Goal: Navigation & Orientation: Find specific page/section

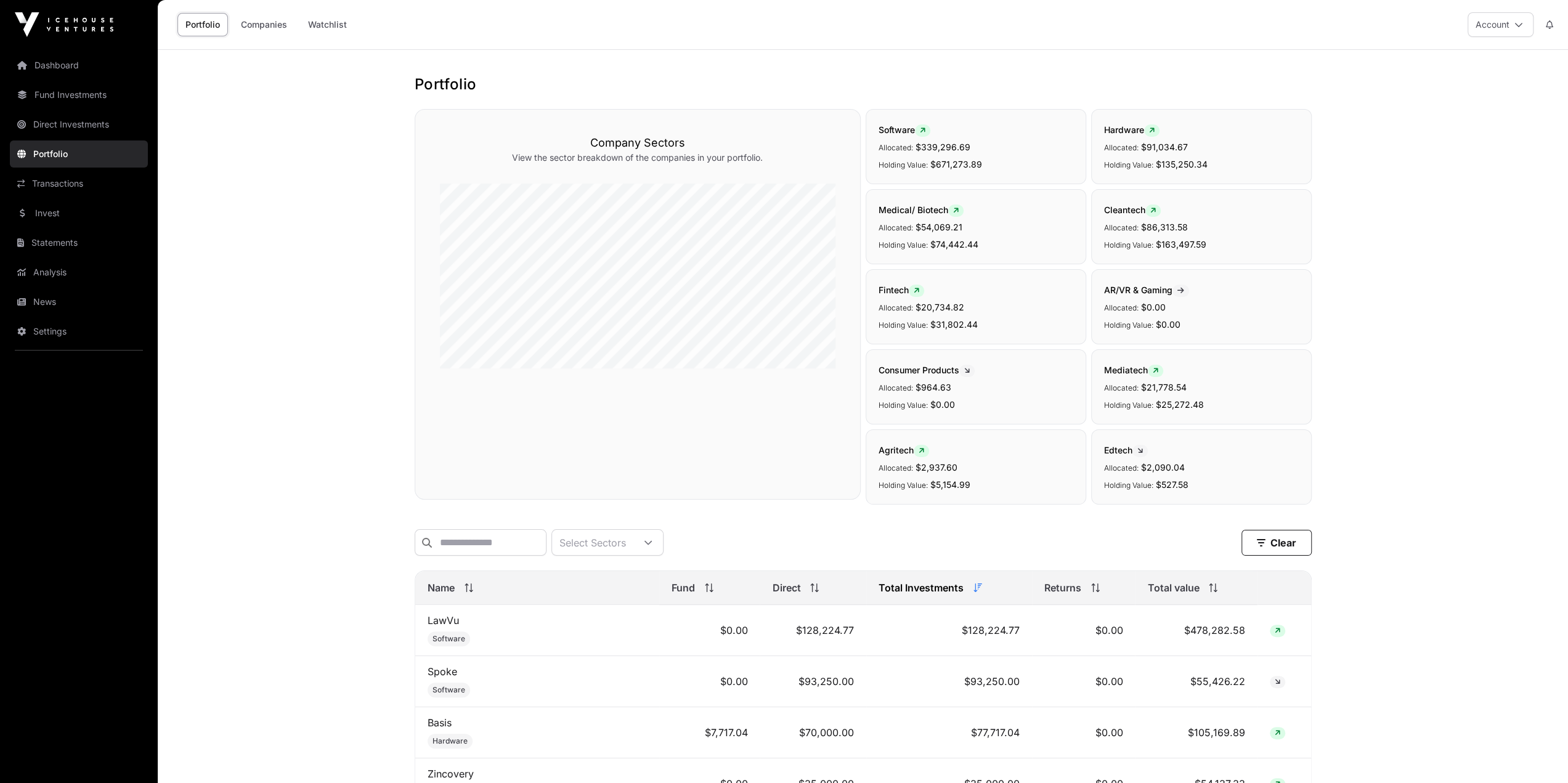
click at [59, 99] on link "Fund Investments" at bounding box center [79, 94] width 138 height 27
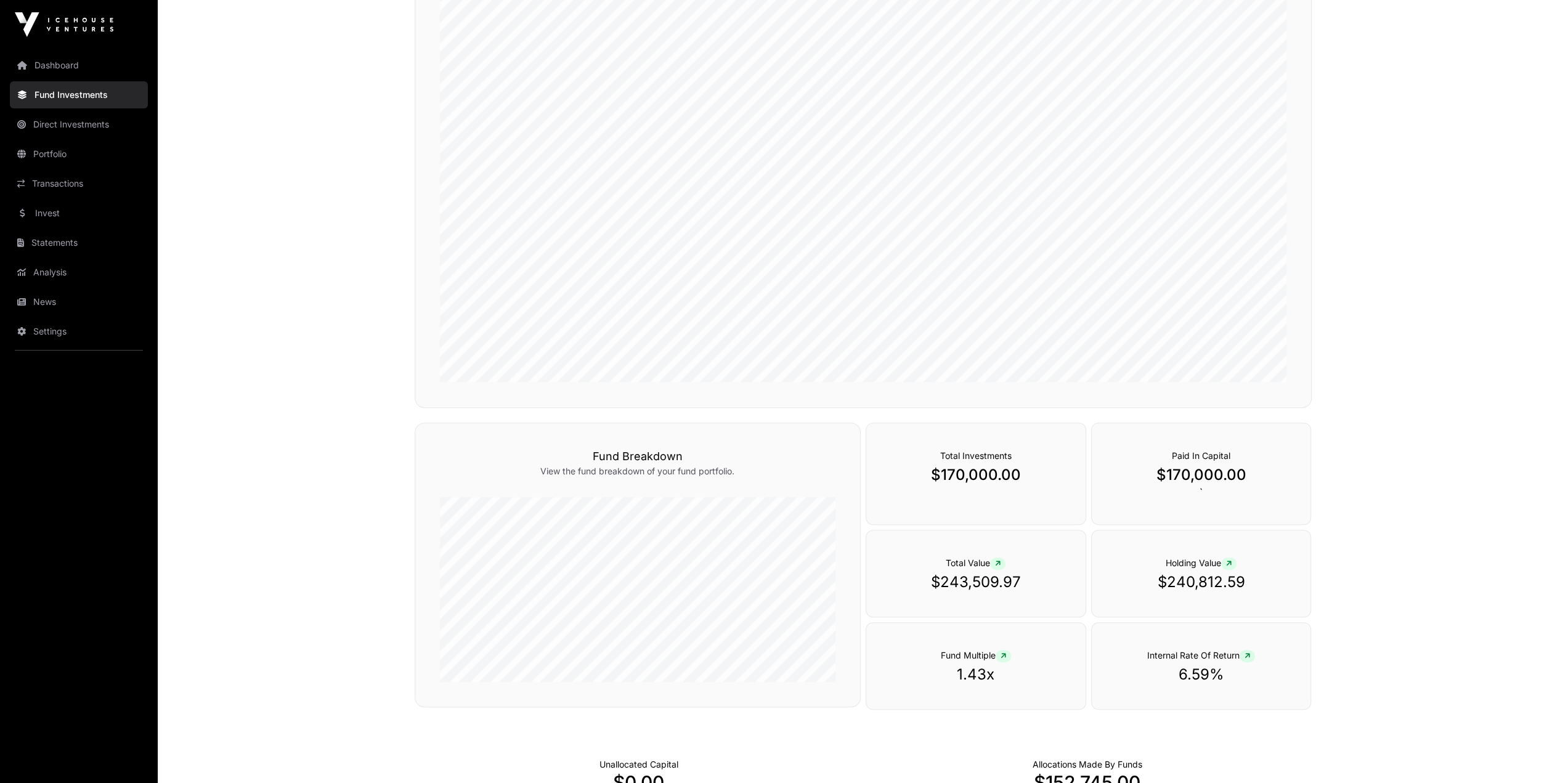
scroll to position [308, 0]
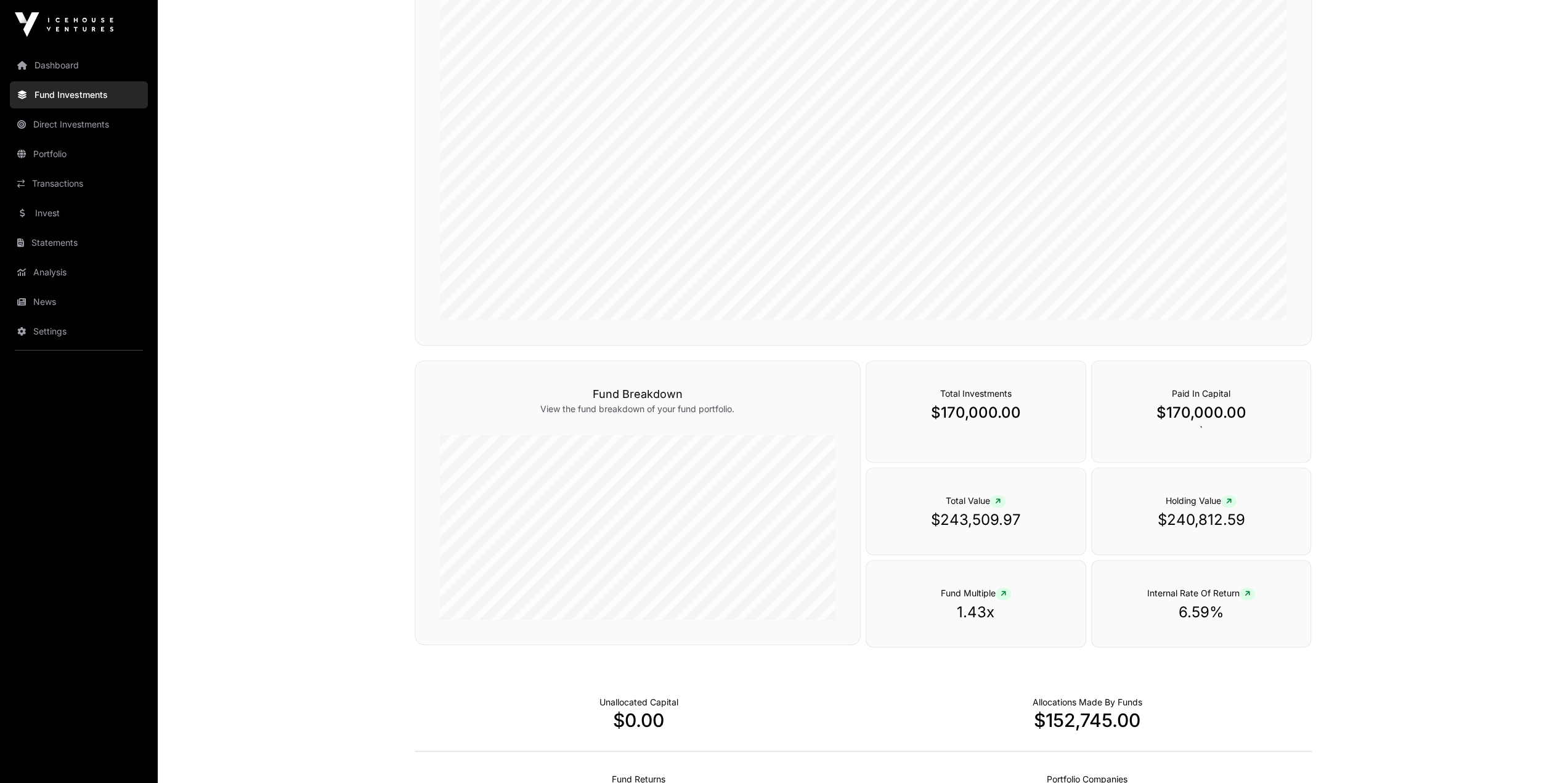
click at [76, 120] on link "Direct Investments" at bounding box center [79, 124] width 138 height 27
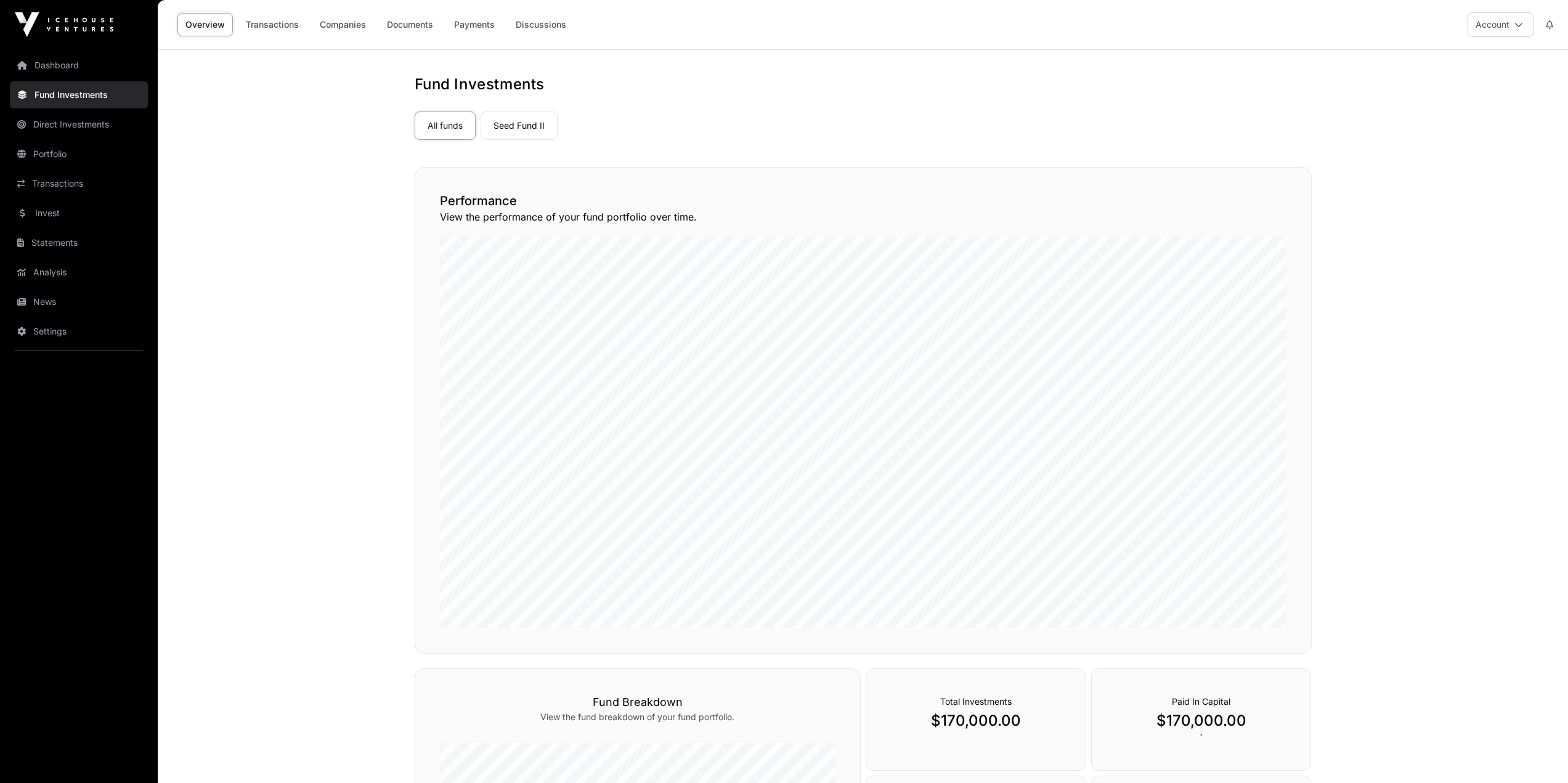
scroll to position [308, 0]
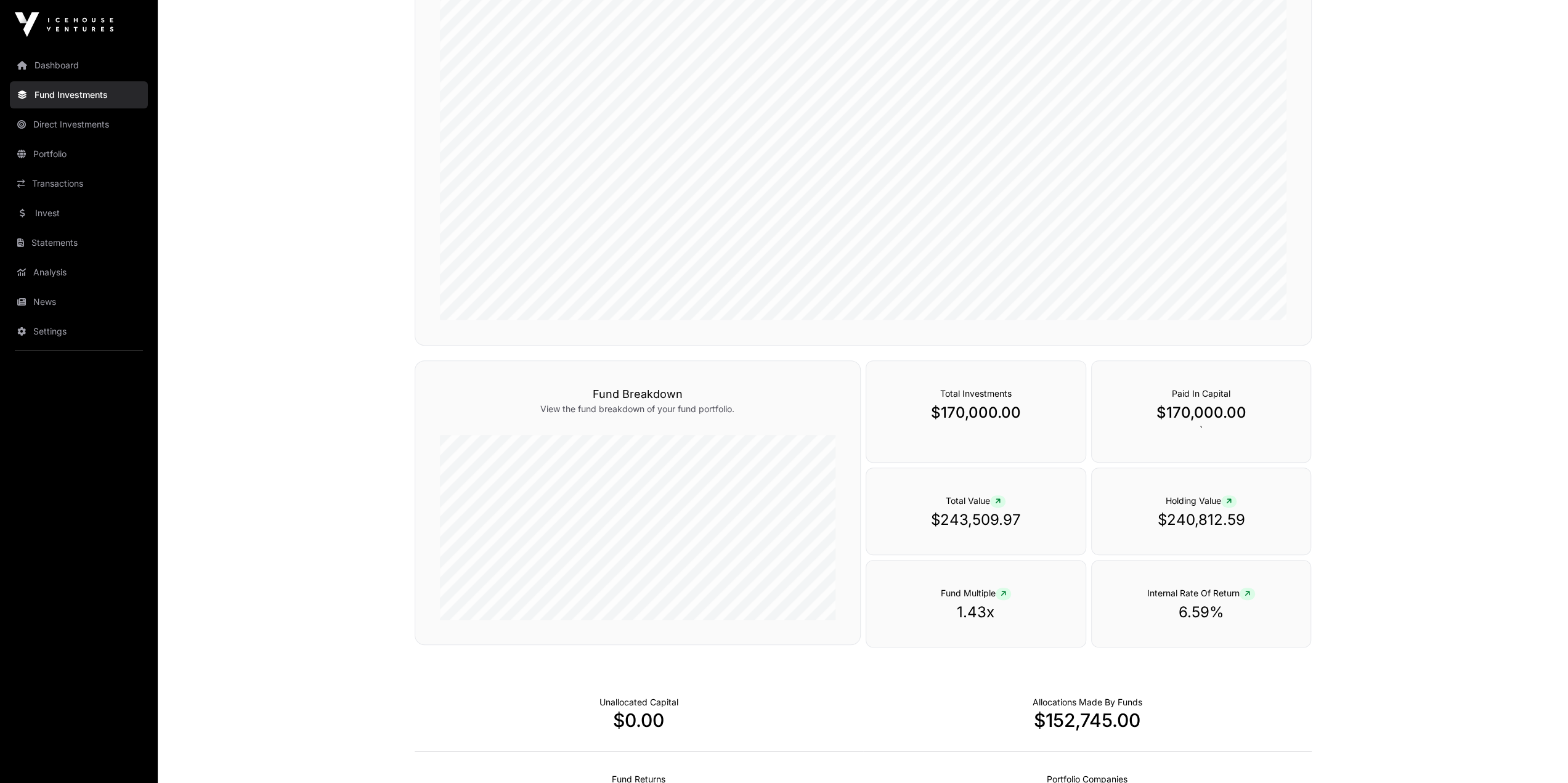
click at [95, 112] on link "Direct Investments" at bounding box center [79, 124] width 138 height 27
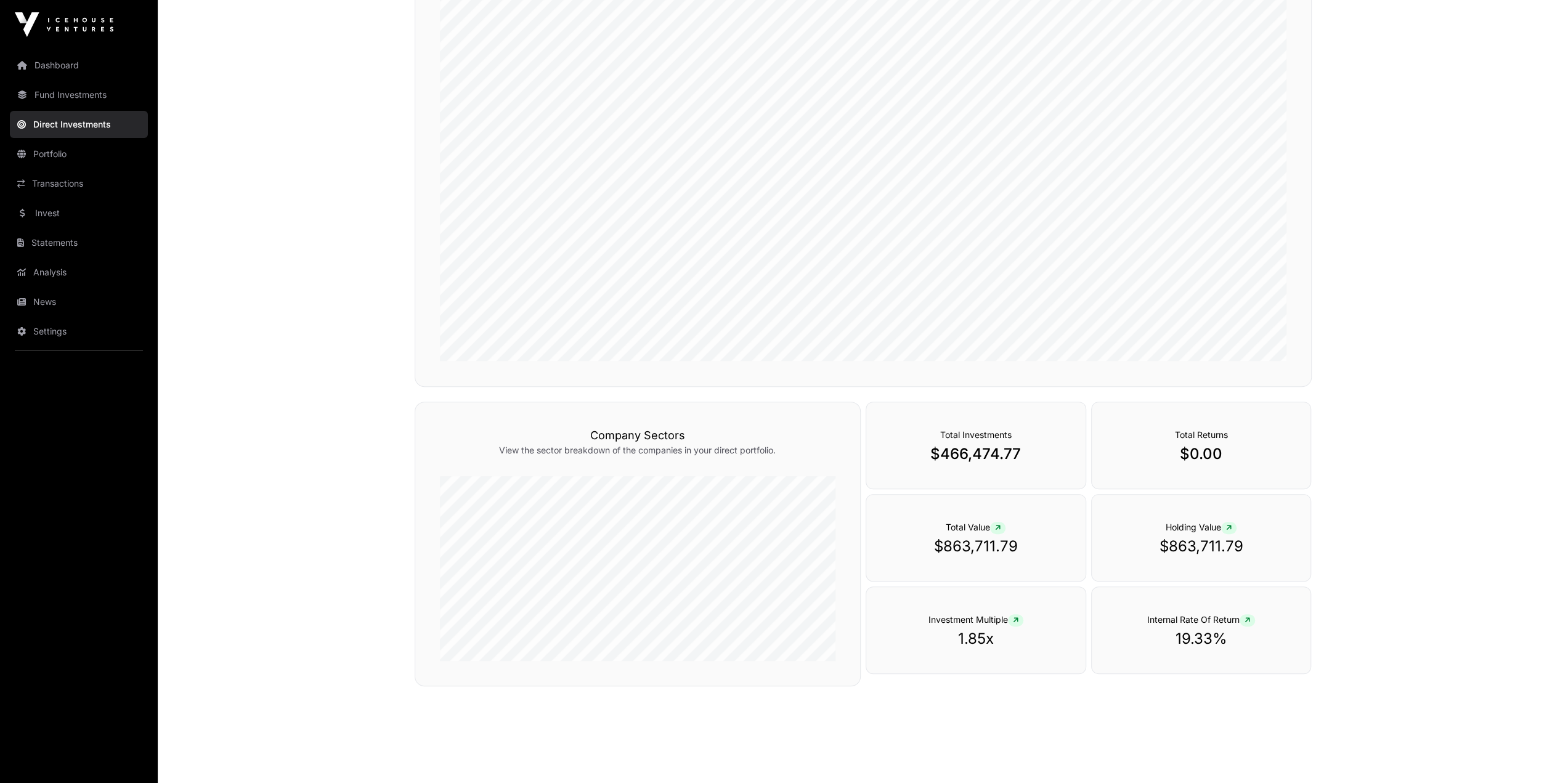
scroll to position [231, 0]
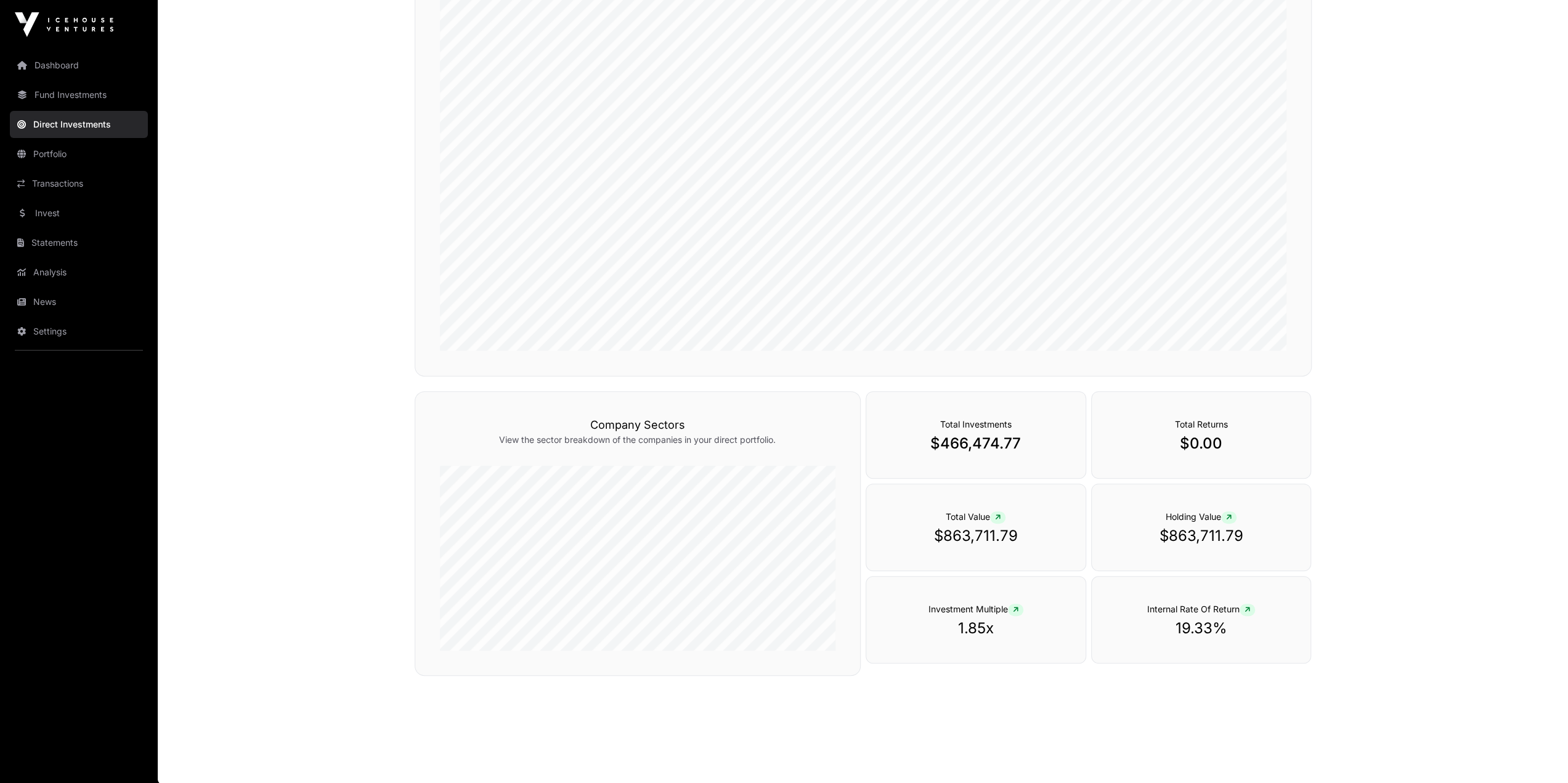
click at [79, 162] on link "Portfolio" at bounding box center [79, 154] width 138 height 27
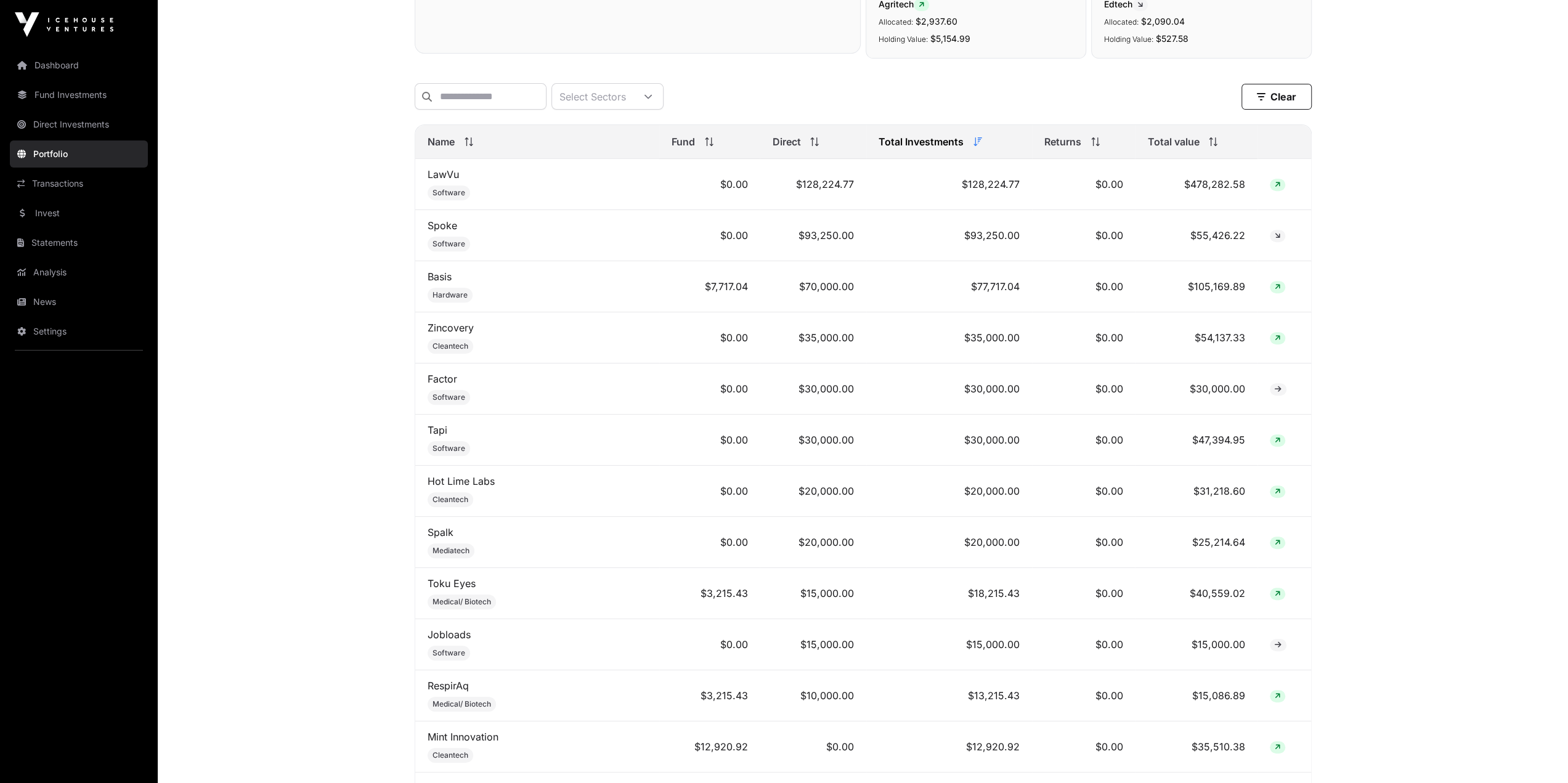
scroll to position [441, 0]
